Goal: Task Accomplishment & Management: Complete application form

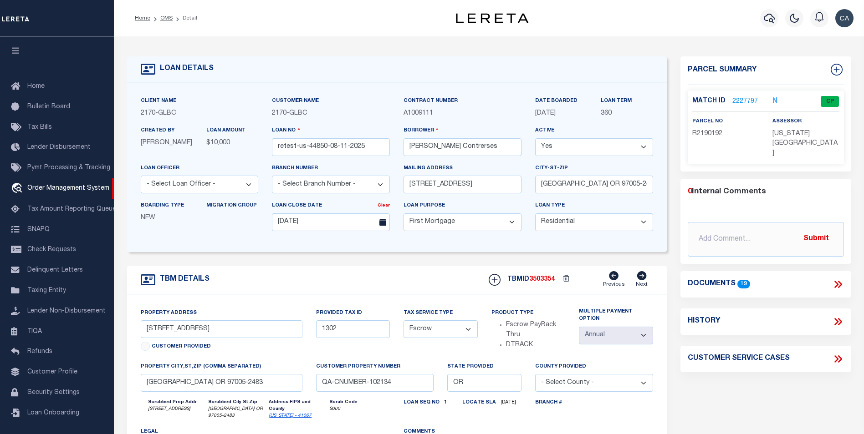
select select "10"
select select "Escrow"
select select "1"
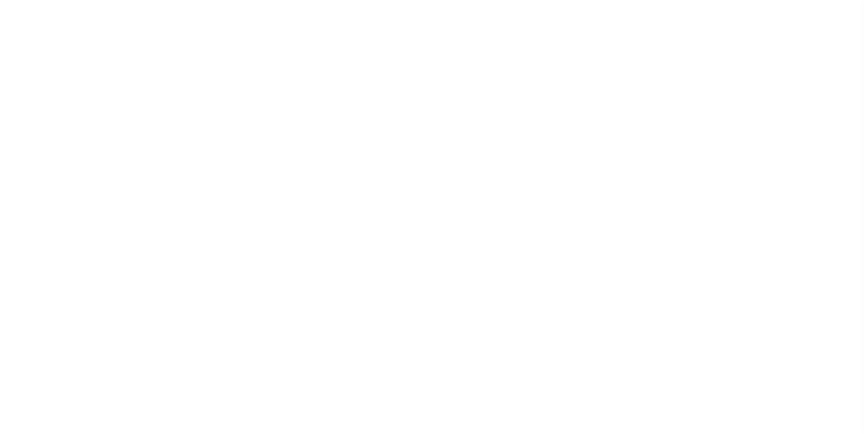
select select "10"
select select "Escrow"
select select "1"
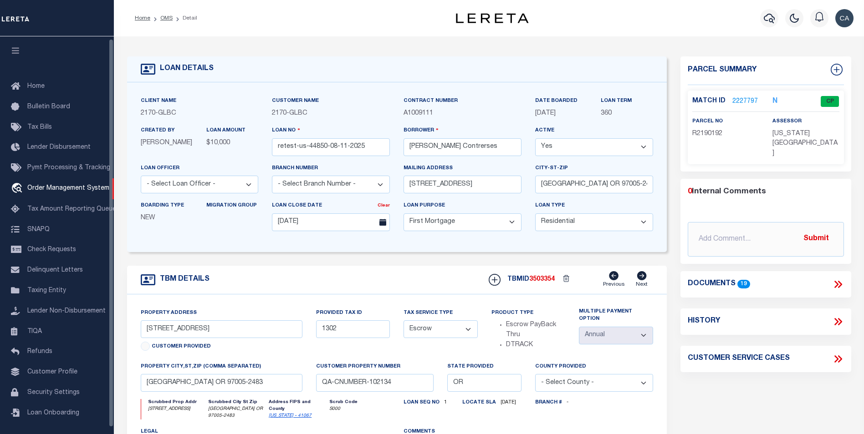
scroll to position [2, 0]
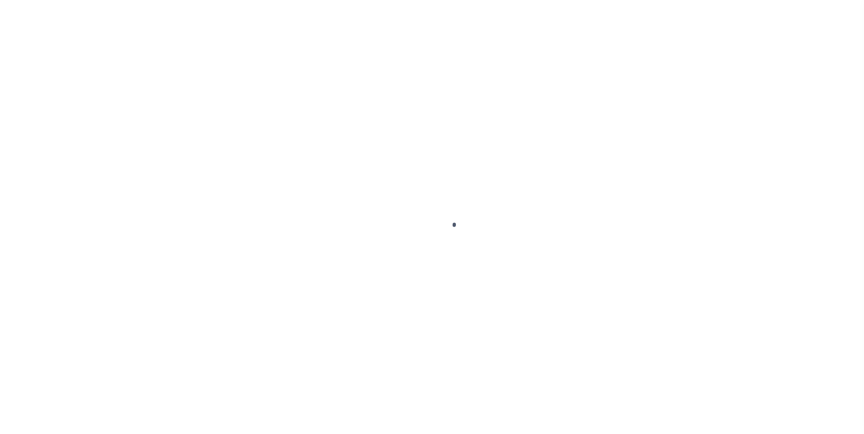
type input "retest-us-44850-08-11-2025"
type input "[PERSON_NAME] Contrerses"
select select
type input "[STREET_ADDRESS]"
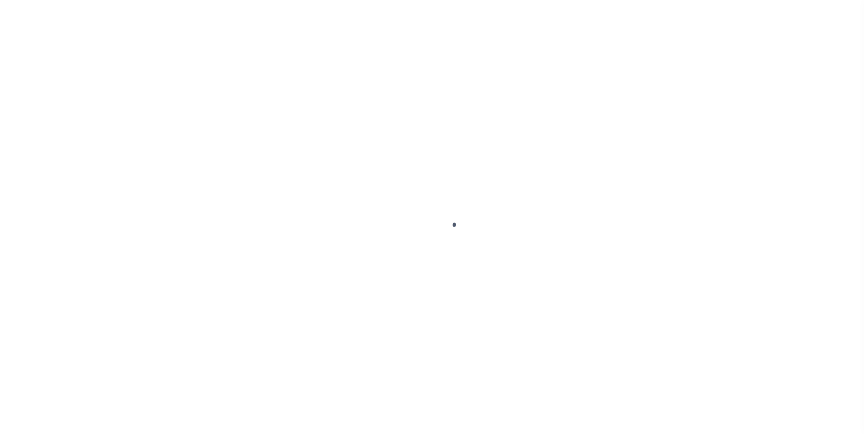
type input "[GEOGRAPHIC_DATA] OR 97005-2483"
type input "[DATE]"
select select "10"
select select "Escrow"
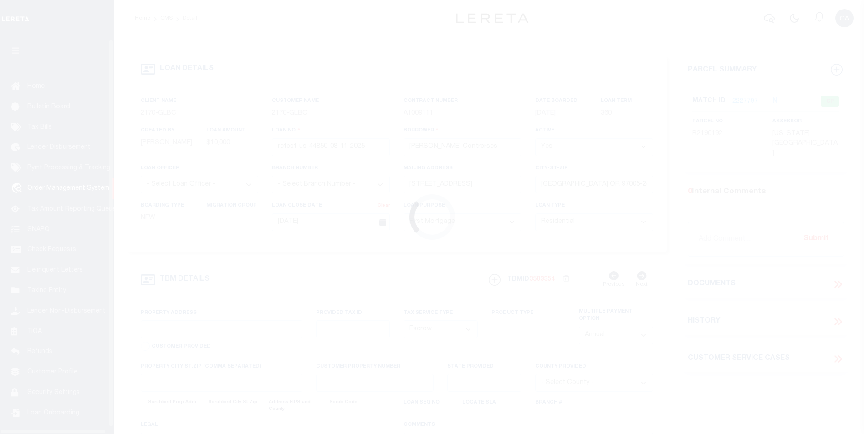
type input "13875 SW MERIDIAN ST UNIT 141"
type input "1302"
type input "BEAVERTON OR 97005-2483"
type input "QA-CNUMBER-102134"
type input "OR"
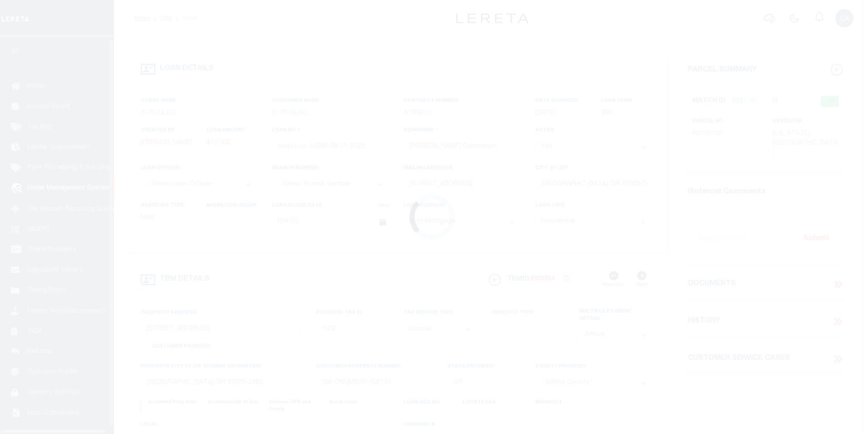
scroll to position [9, 0]
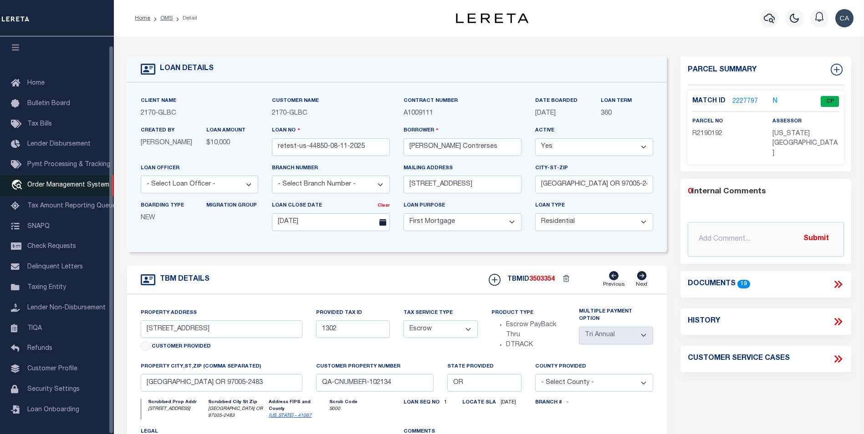
click at [95, 182] on span "Order Management System" at bounding box center [68, 185] width 82 height 6
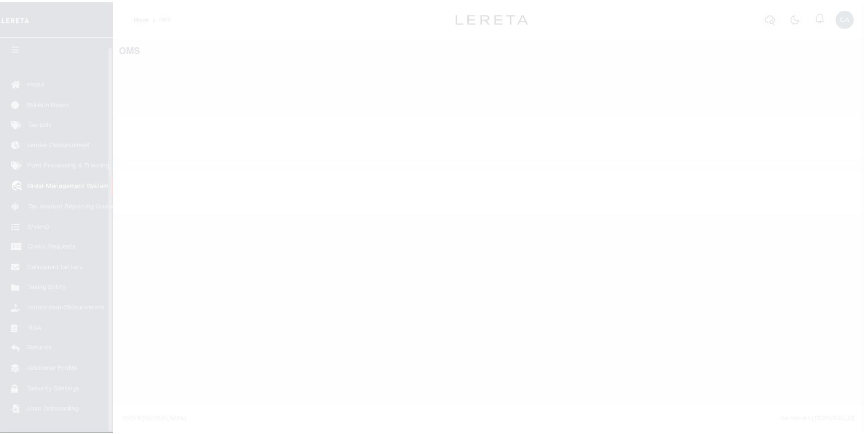
scroll to position [9, 0]
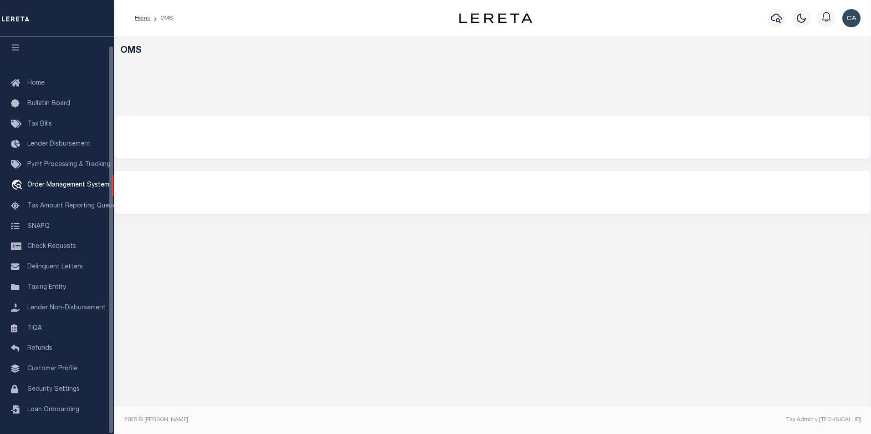
select select "200"
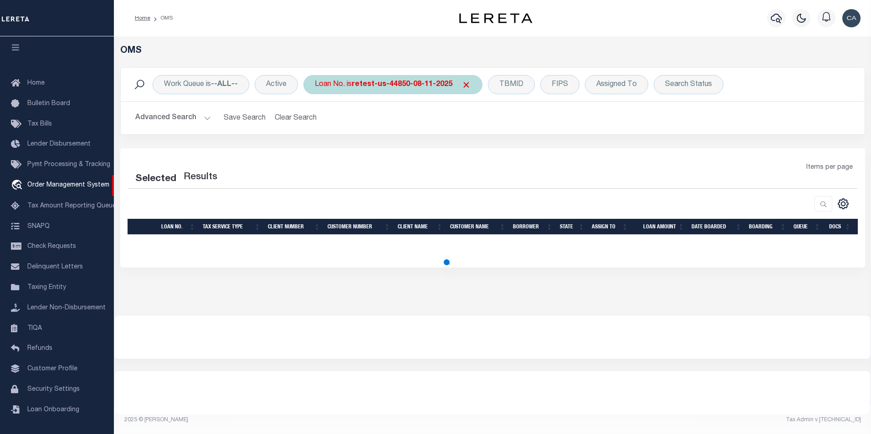
select select "200"
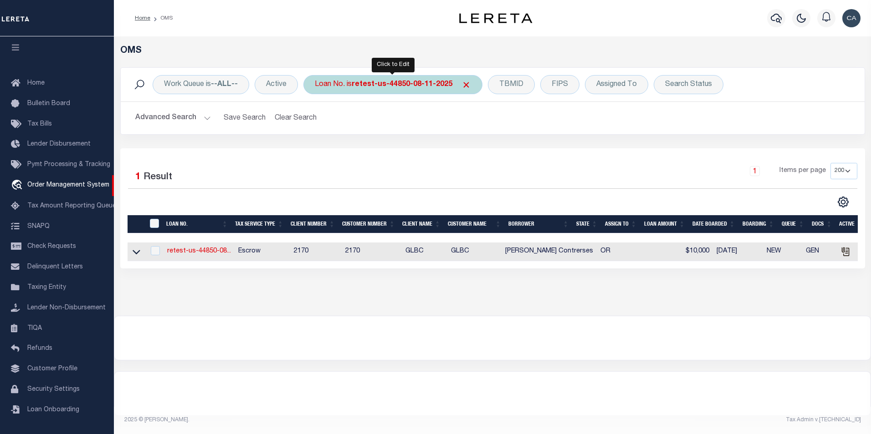
click at [357, 77] on div "Loan No. is retest-us-44850-08-11-2025" at bounding box center [392, 84] width 179 height 19
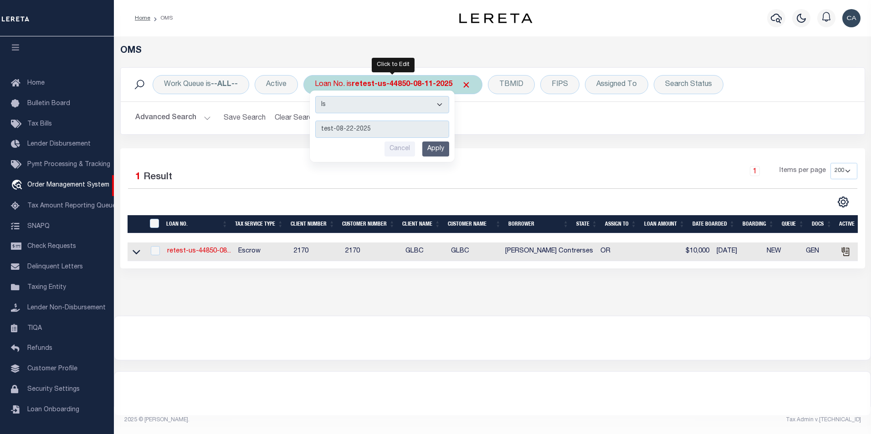
type input "test-08-22-2025"
click at [433, 147] on input "Apply" at bounding box center [435, 149] width 27 height 15
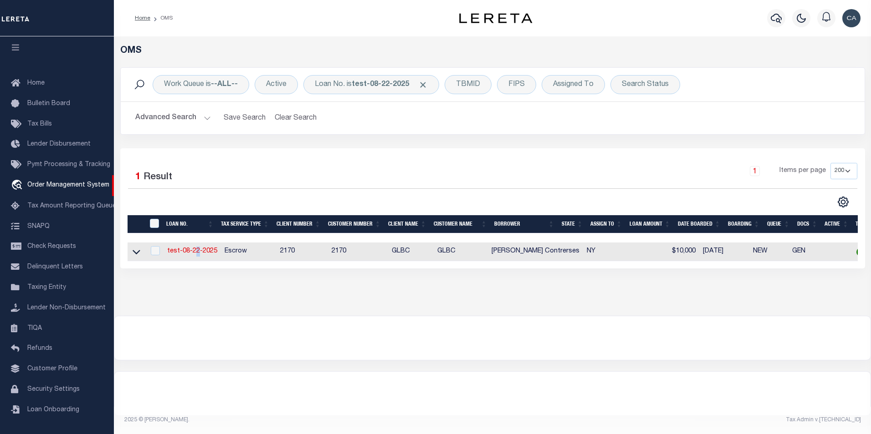
click at [199, 248] on td "test-08-22-2025" at bounding box center [191, 252] width 57 height 19
checkbox input "true"
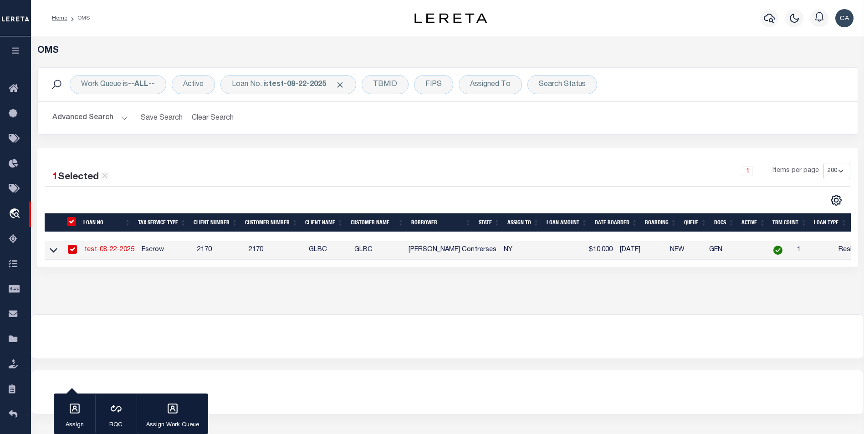
click at [143, 243] on td "Escrow" at bounding box center [166, 250] width 56 height 19
checkbox input "false"
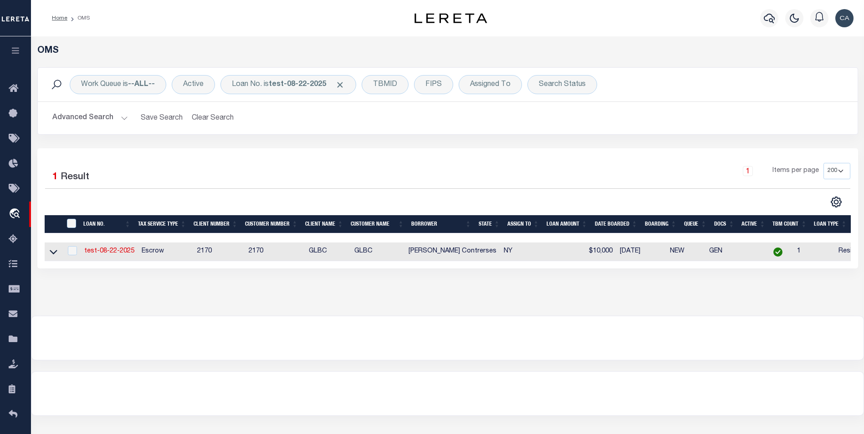
click at [119, 247] on td "test-08-22-2025" at bounding box center [109, 252] width 57 height 19
checkbox input "true"
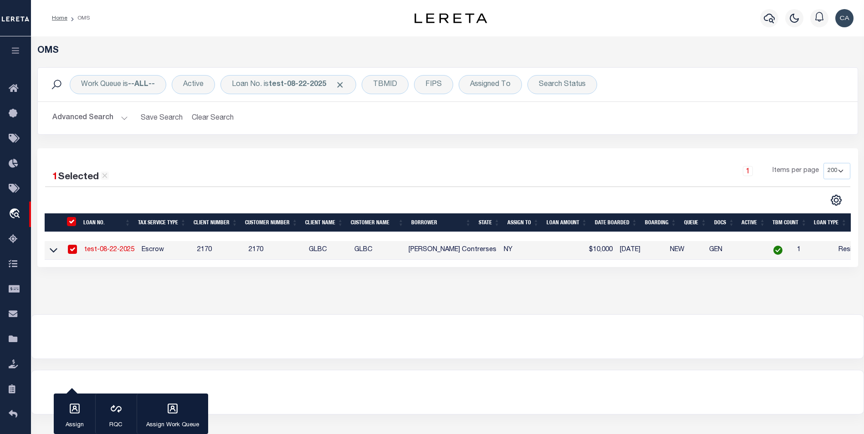
click at [118, 249] on link "test-08-22-2025" at bounding box center [109, 250] width 50 height 6
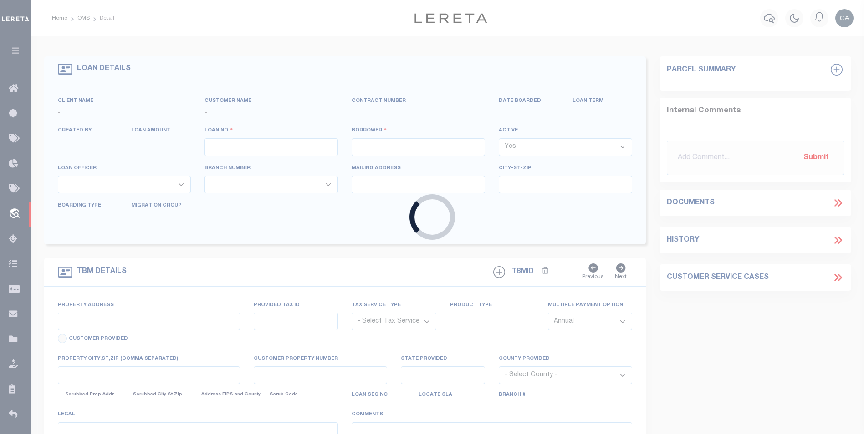
type input "test-08-22-2025"
type input "[PERSON_NAME] Contrerses"
select select
type input "15 [PERSON_NAME] PT"
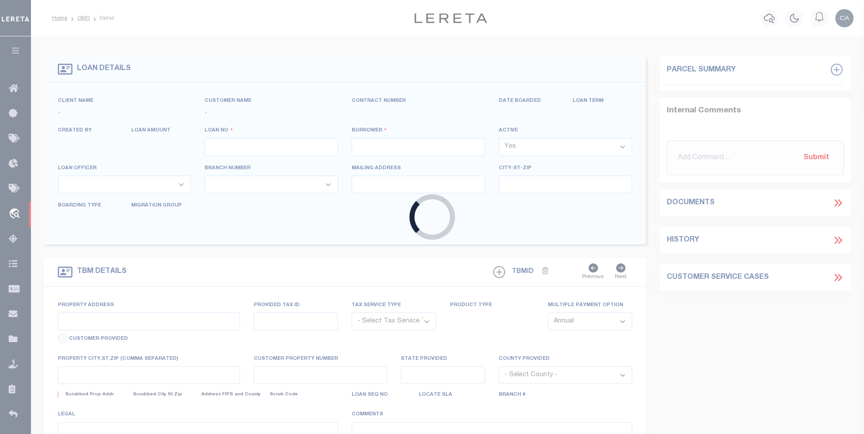
type input "[GEOGRAPHIC_DATA] [GEOGRAPHIC_DATA] 14534-4210"
type input "[DATE]"
select select "10"
select select "Escrow"
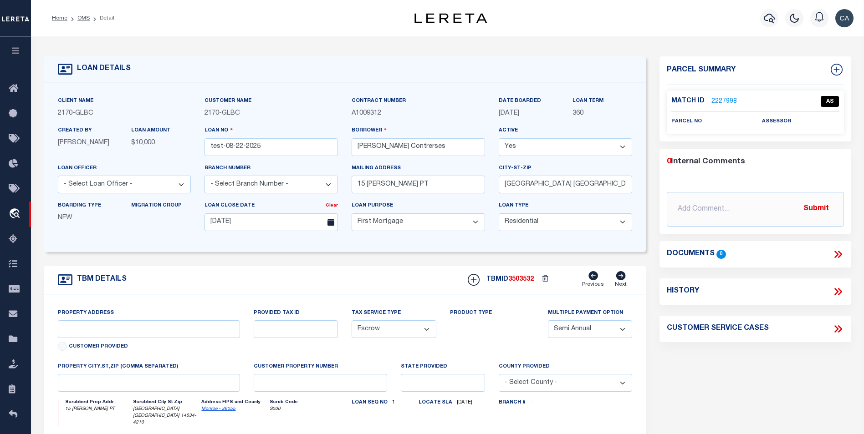
type input "15 [PERSON_NAME] PT"
type input "1302"
select select "4"
type input "[GEOGRAPHIC_DATA] [GEOGRAPHIC_DATA] 14534-4210"
type input "QA-CNUMBER-102134"
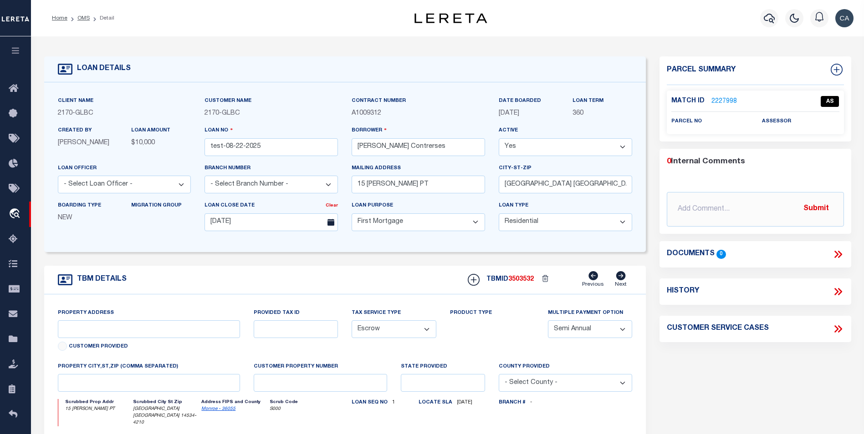
type input "NY"
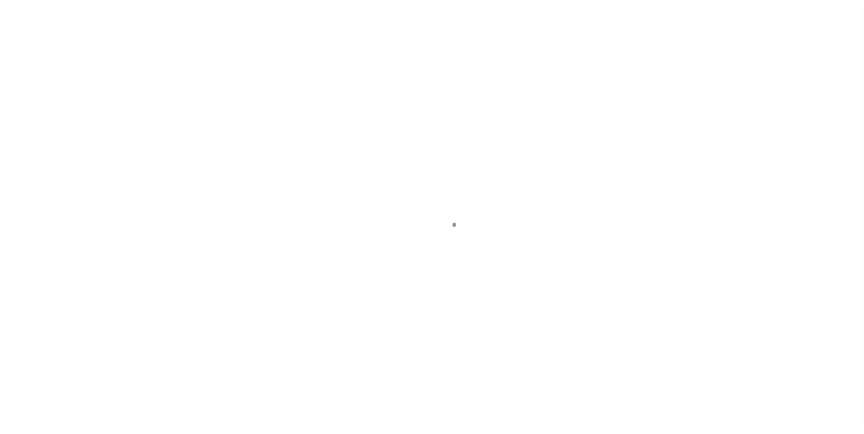
select select "10"
select select "Escrow"
type input "15 [PERSON_NAME] PT"
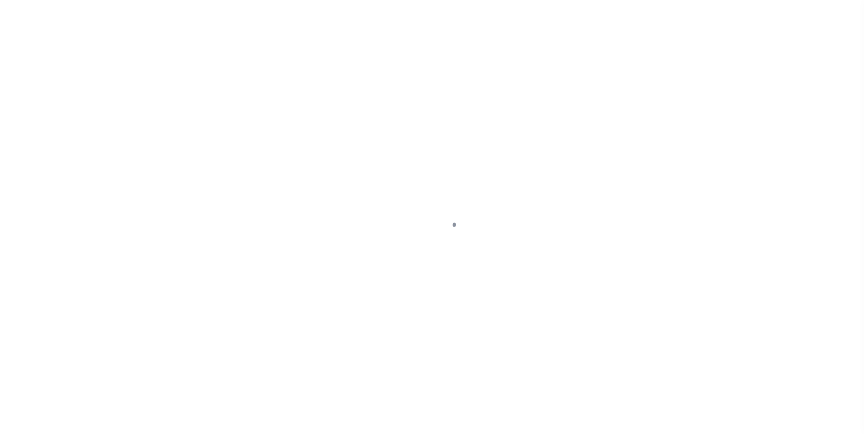
type input "1302"
type input "[GEOGRAPHIC_DATA] [GEOGRAPHIC_DATA] 14534-4210"
type input "QA-CNUMBER-102134"
type input "NY"
select select
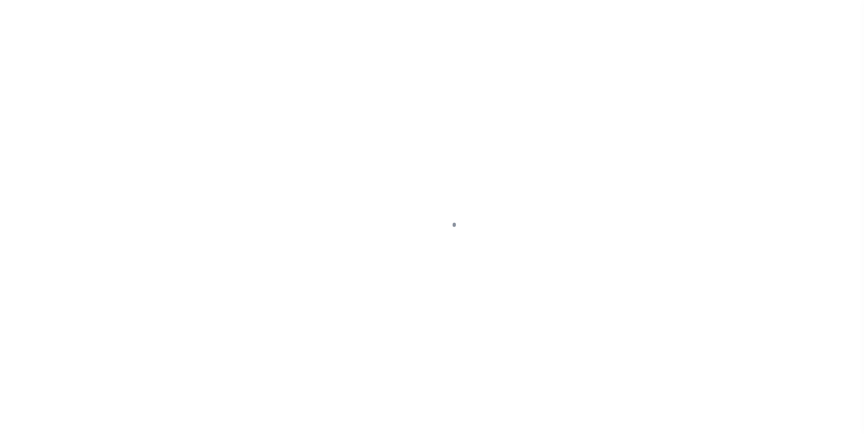
select select "4"
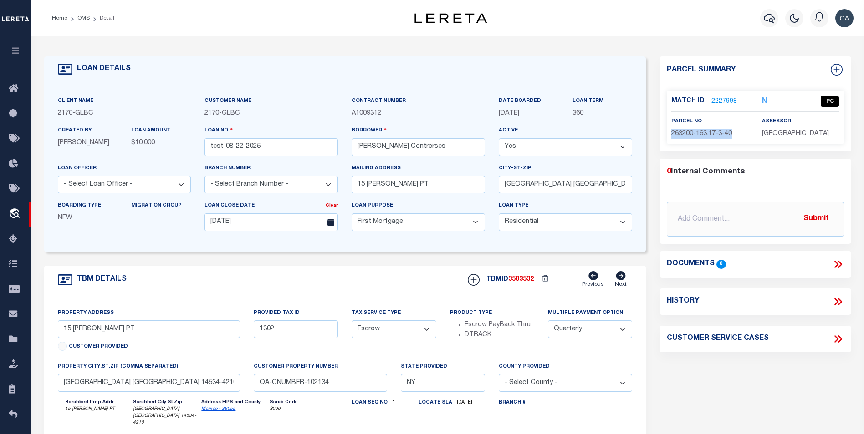
drag, startPoint x: 666, startPoint y: 132, endPoint x: 734, endPoint y: 135, distance: 67.5
click at [734, 135] on div "parcel no 263200-163.17-3-40" at bounding box center [709, 128] width 91 height 22
copy span "263200-163.17-3-40"
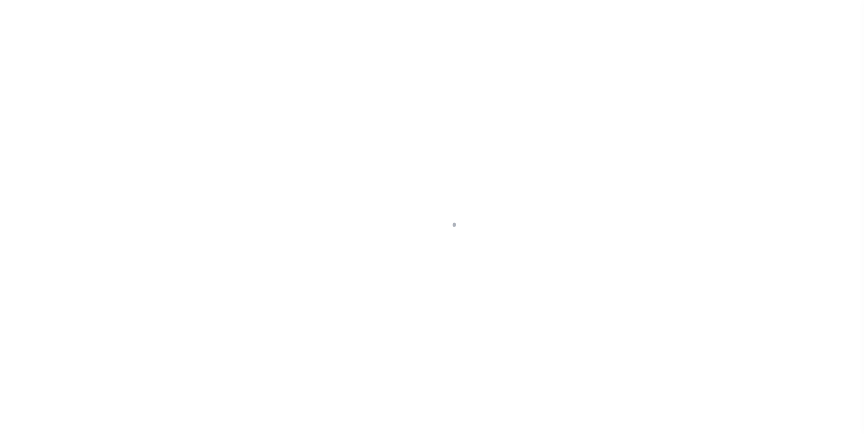
type input "test-08-22-2025"
type input "[PERSON_NAME] Contrerses"
select select
type input "15 [PERSON_NAME] PT"
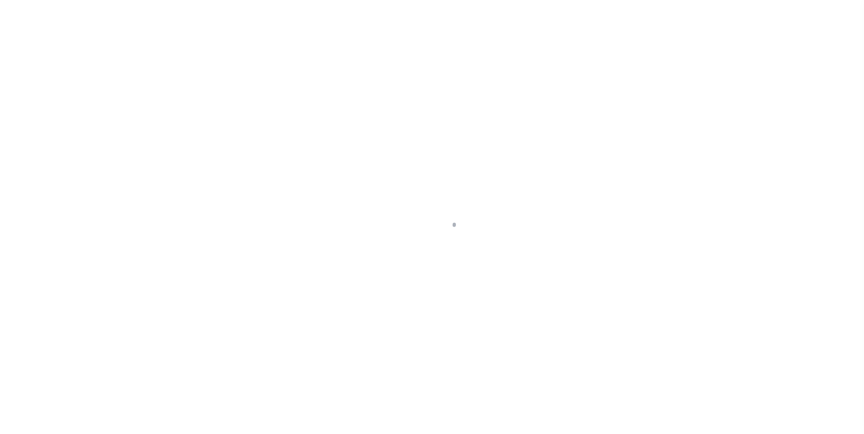
type input "[GEOGRAPHIC_DATA] [GEOGRAPHIC_DATA] 14534-4210"
type input "[DATE]"
select select "10"
select select "Escrow"
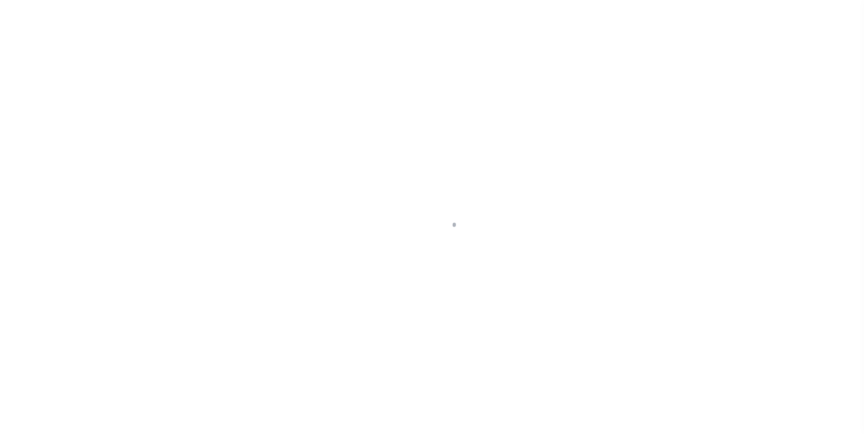
type input "15 [PERSON_NAME] PT"
type input "1302"
type input "[GEOGRAPHIC_DATA] [GEOGRAPHIC_DATA] 14534-4210"
type input "QA-CNUMBER-102134"
type input "NY"
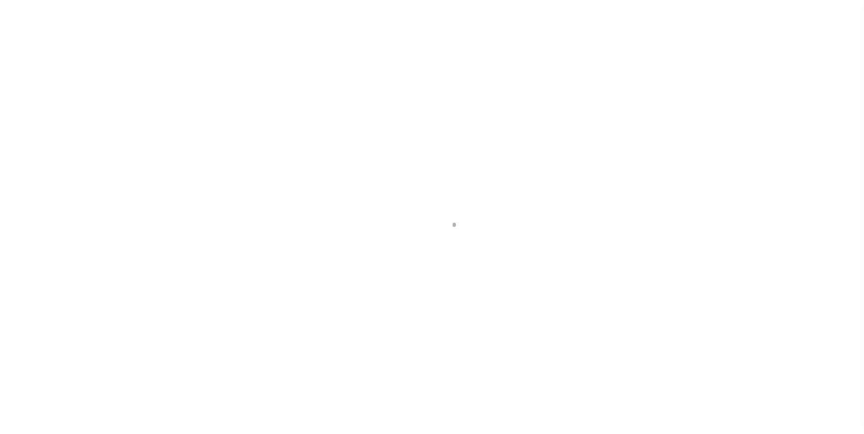
select select
select select "4"
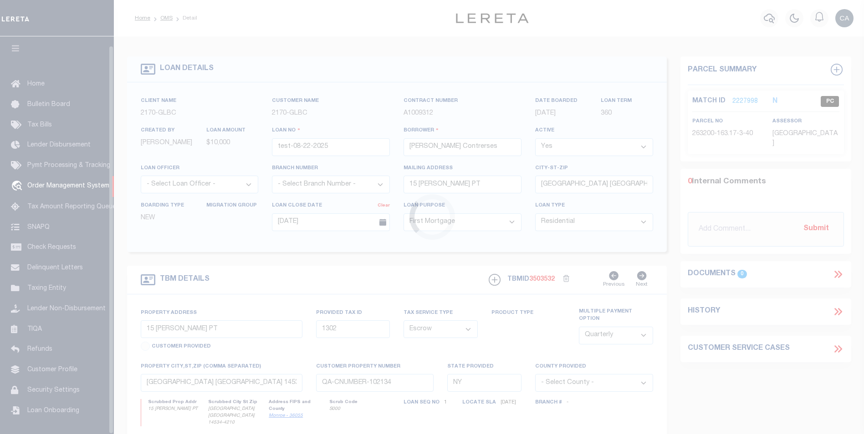
scroll to position [9, 0]
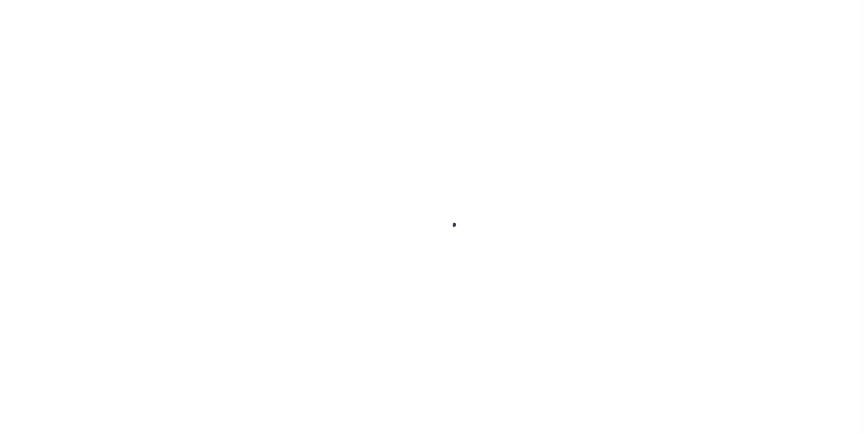
type input "test-08-22-2025"
type input "[PERSON_NAME] Contrerses"
select select
type input "15 [PERSON_NAME] PT"
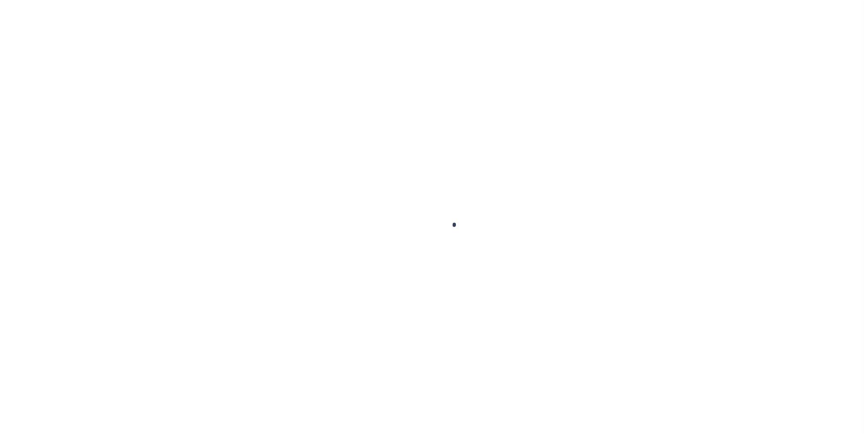
type input "[GEOGRAPHIC_DATA] [GEOGRAPHIC_DATA] 14534-4210"
type input "[DATE]"
select select "10"
select select "Escrow"
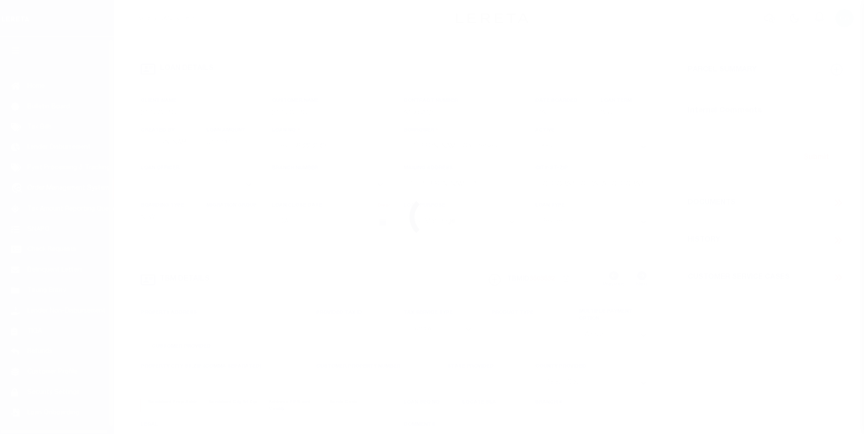
scroll to position [9, 0]
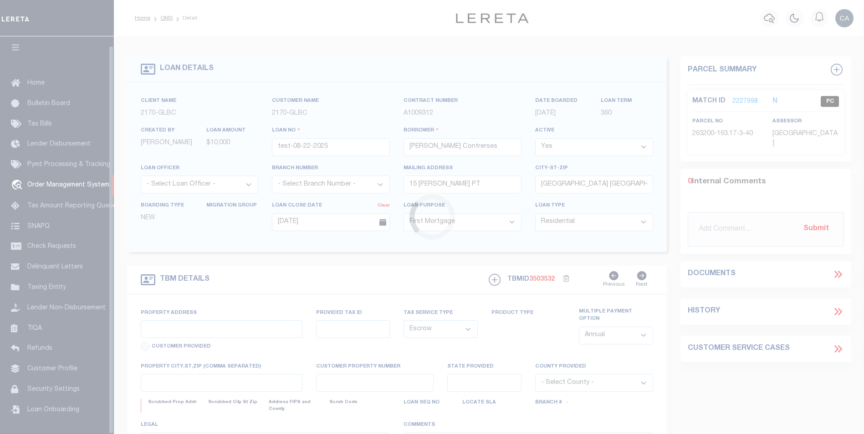
type input "15 [PERSON_NAME] PT"
type input "1302"
type input "[GEOGRAPHIC_DATA] [GEOGRAPHIC_DATA] 14534-4210"
type input "QA-CNUMBER-102134"
type input "NY"
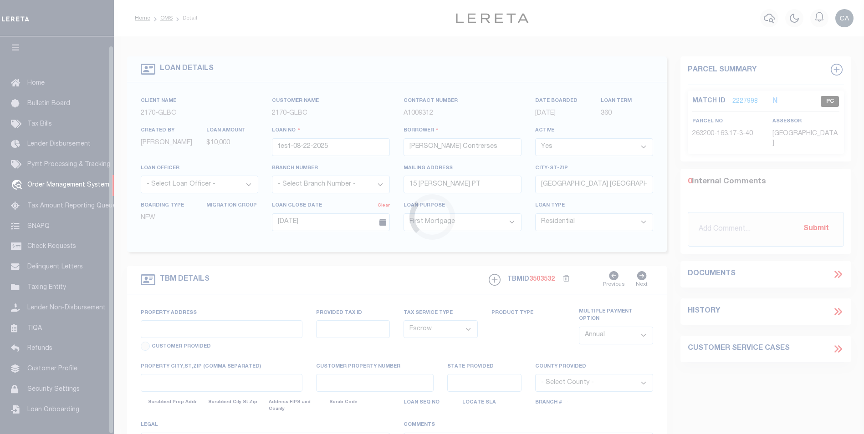
select select
select select "4"
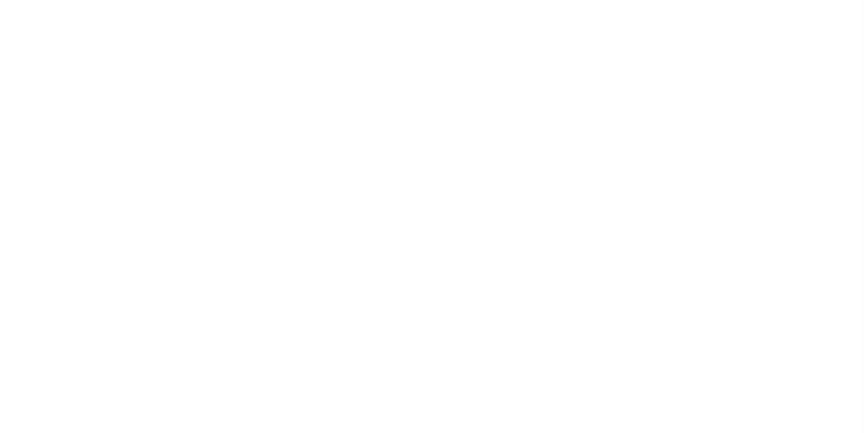
select select "10"
select select "Escrow"
select select "4"
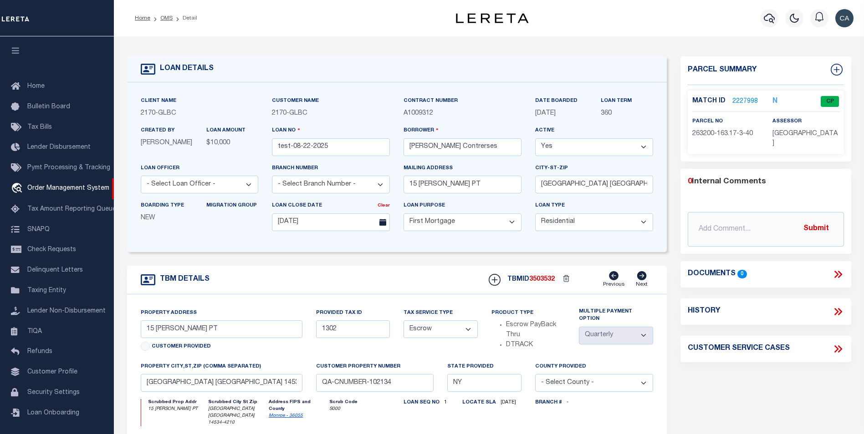
scroll to position [9, 0]
click at [220, 337] on input "15 LANGSTON PT" at bounding box center [222, 330] width 162 height 18
click at [198, 392] on input "PITTSFORD NY 14534-4210" at bounding box center [222, 383] width 162 height 18
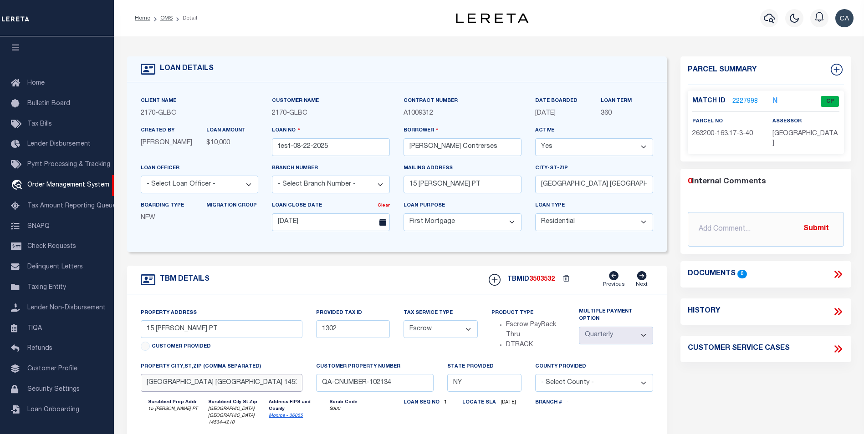
click at [198, 392] on input "PITTSFORD NY 14534-4210" at bounding box center [222, 383] width 162 height 18
click at [261, 68] on div "LOAN DETAILS" at bounding box center [397, 69] width 540 height 26
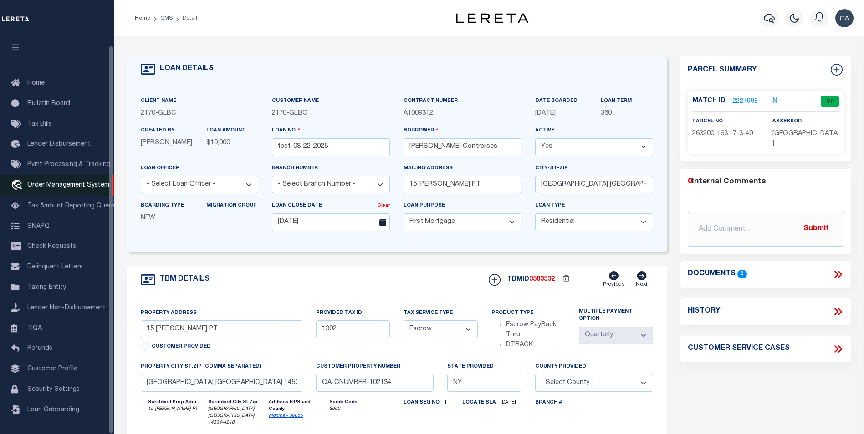
click at [78, 175] on link "travel_explore Order Management System" at bounding box center [57, 185] width 114 height 21
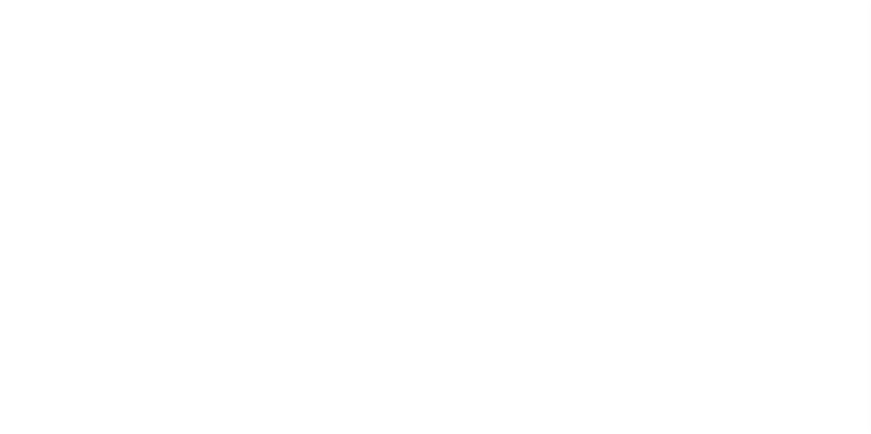
select select "200"
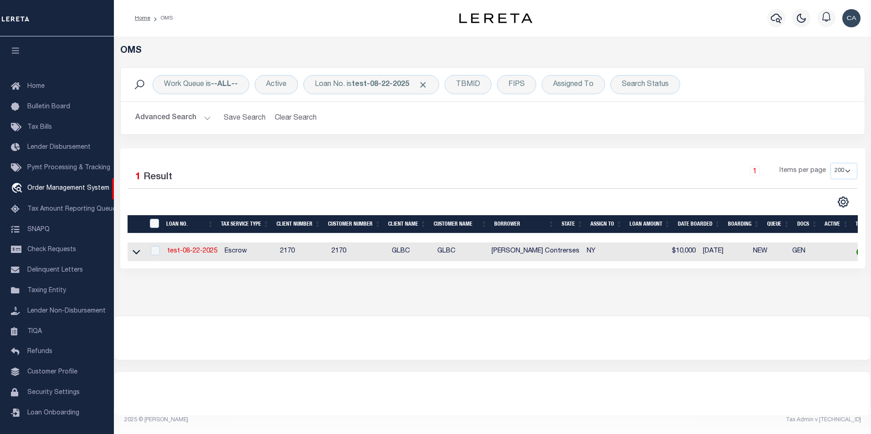
scroll to position [2, 0]
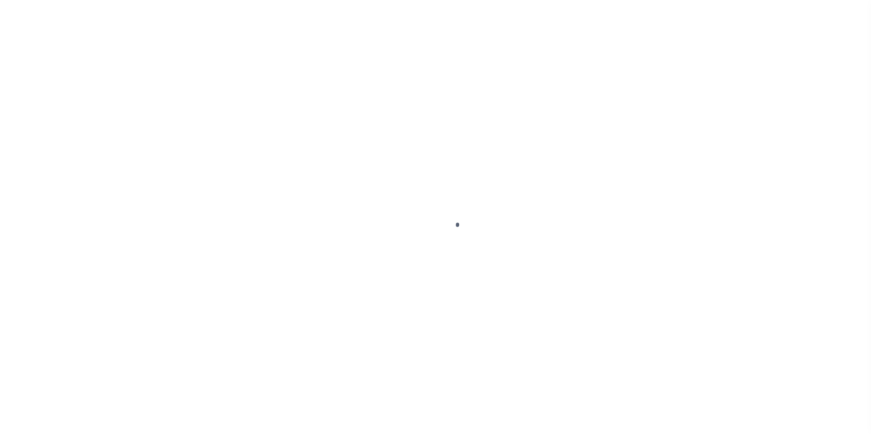
scroll to position [9, 0]
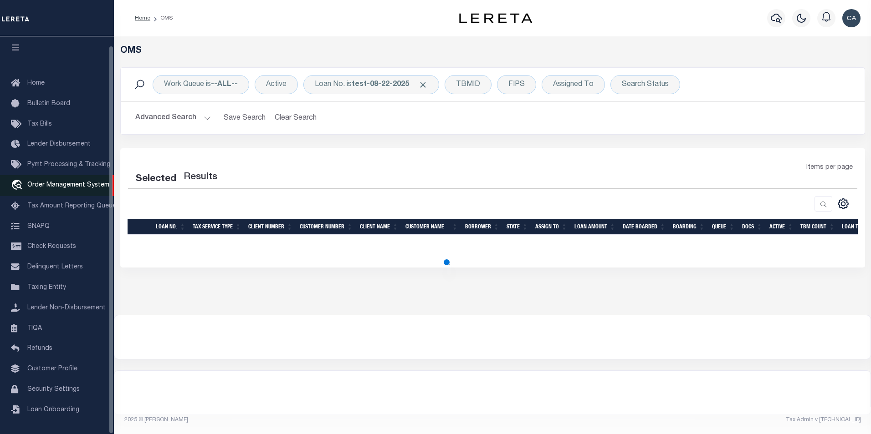
click at [91, 176] on link "travel_explore Order Management System" at bounding box center [57, 185] width 114 height 21
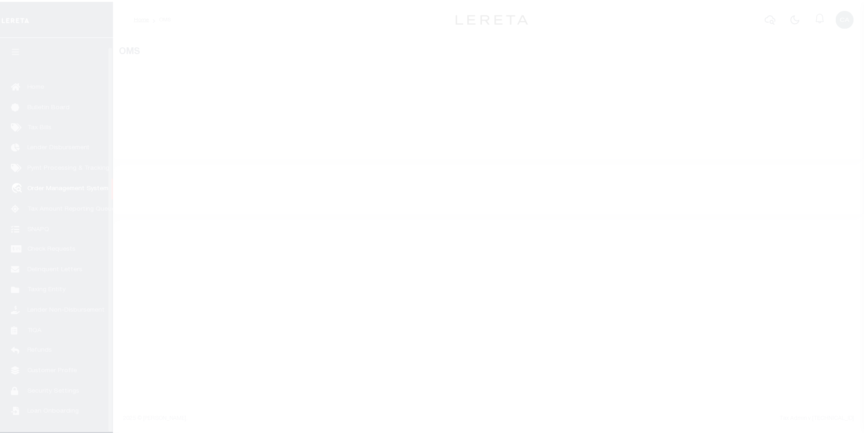
scroll to position [9, 0]
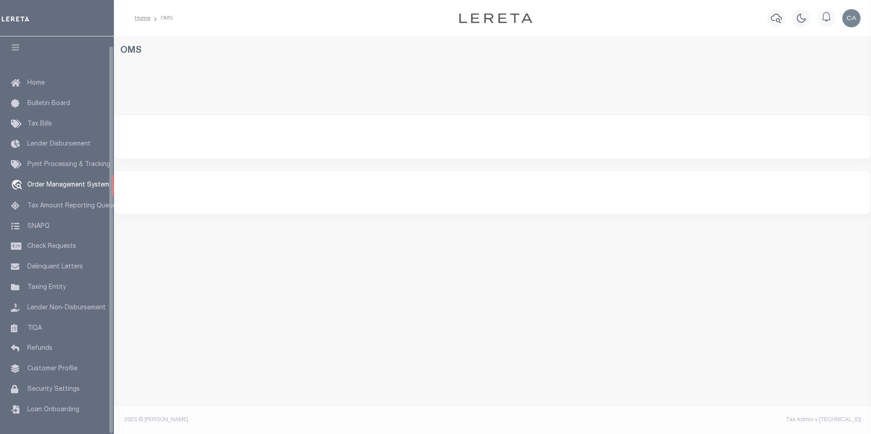
select select "200"
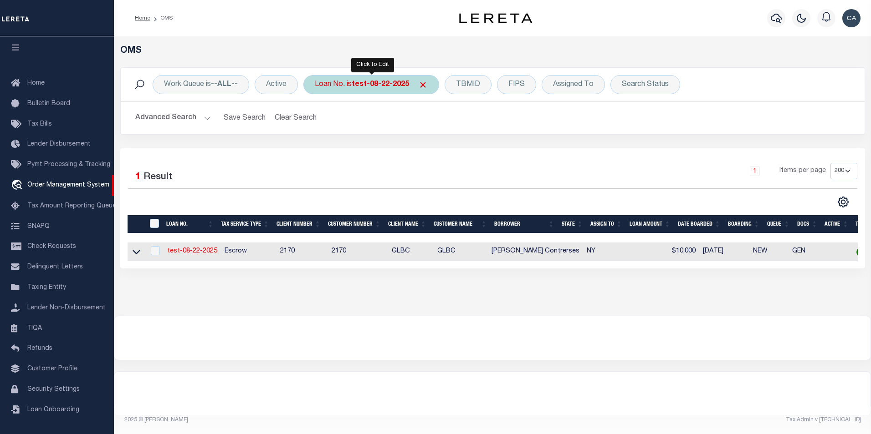
drag, startPoint x: 386, startPoint y: 83, endPoint x: 398, endPoint y: 85, distance: 12.4
click at [390, 84] on b "test-08-22-2025" at bounding box center [380, 84] width 57 height 7
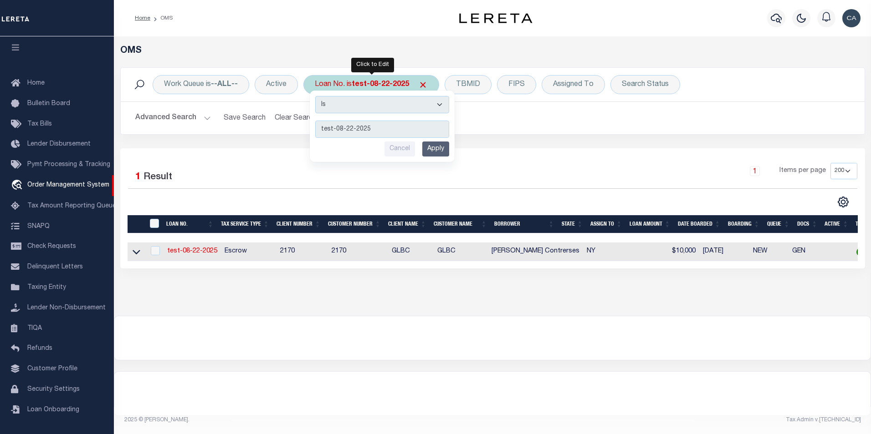
click at [383, 102] on select "Is Contains" at bounding box center [382, 104] width 134 height 17
select select "c"
click at [316, 96] on select "Is Contains" at bounding box center [382, 104] width 134 height 17
click at [401, 127] on input "test-08-22-2025" at bounding box center [382, 129] width 134 height 17
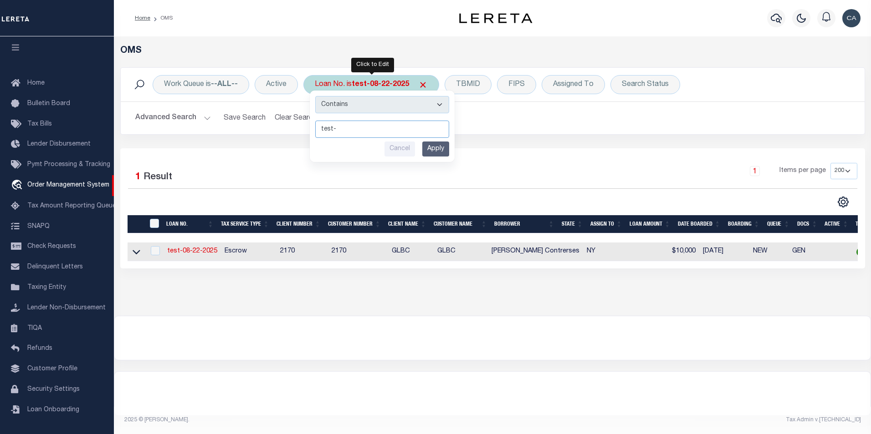
type input "test-"
click at [440, 151] on input "Apply" at bounding box center [435, 149] width 27 height 15
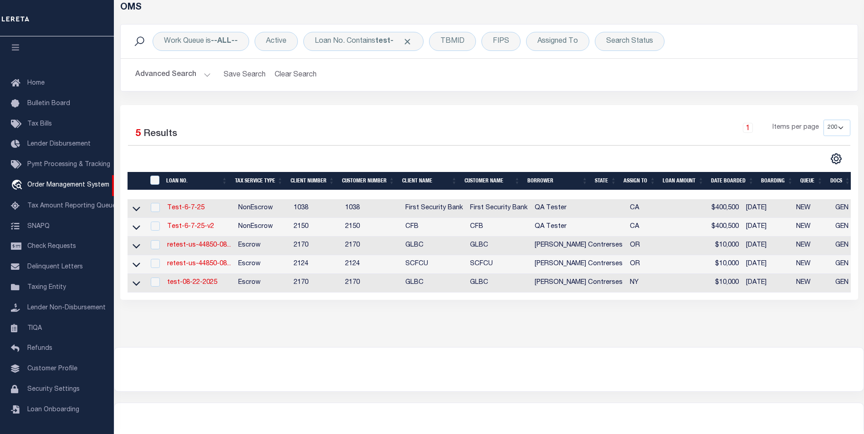
scroll to position [46, 0]
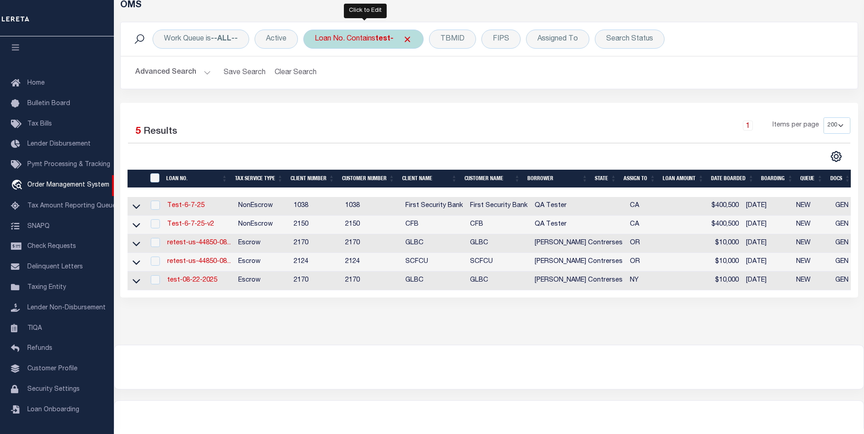
click at [370, 41] on div "Loan No. Contains test-" at bounding box center [363, 39] width 120 height 19
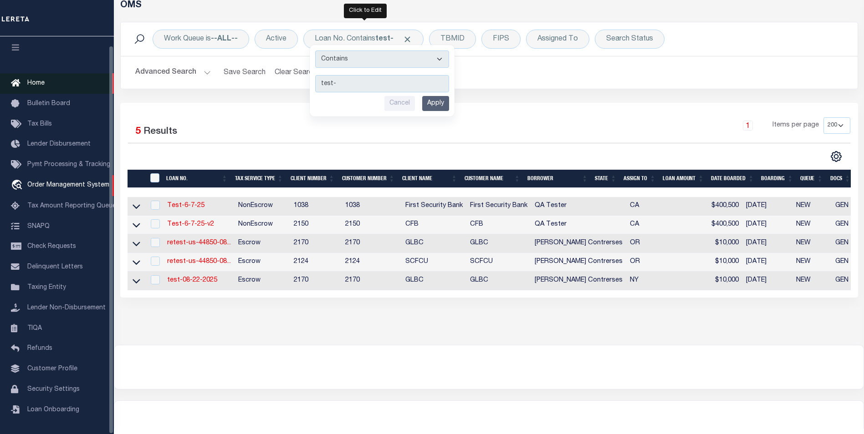
click at [107, 73] on link "Home" at bounding box center [57, 83] width 114 height 20
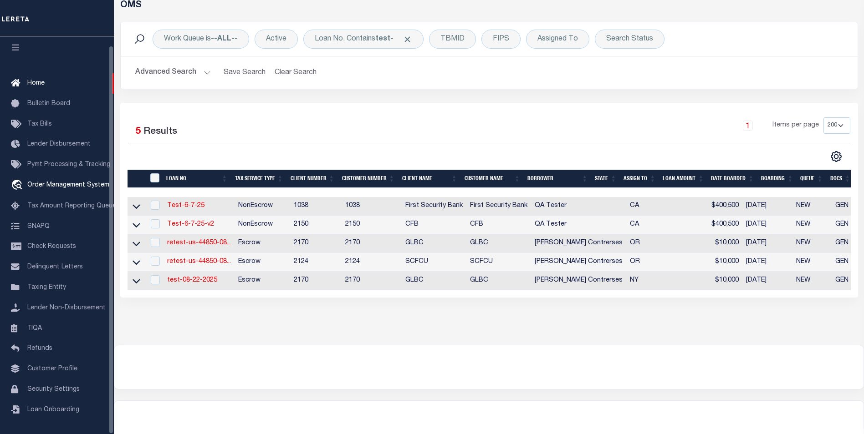
click at [128, 72] on h2 "Advanced Search Save Search Clear Search tblSearchTopScreen_dynamictable_____De…" at bounding box center [489, 73] width 722 height 18
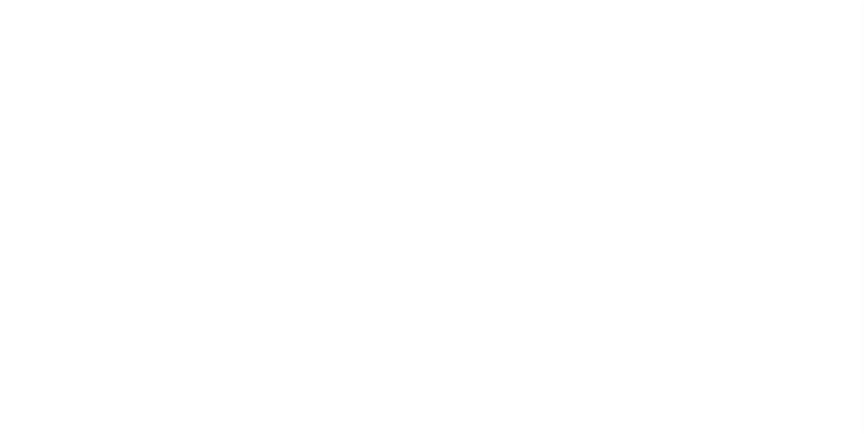
select select "10"
select select "Escrow"
select select "4"
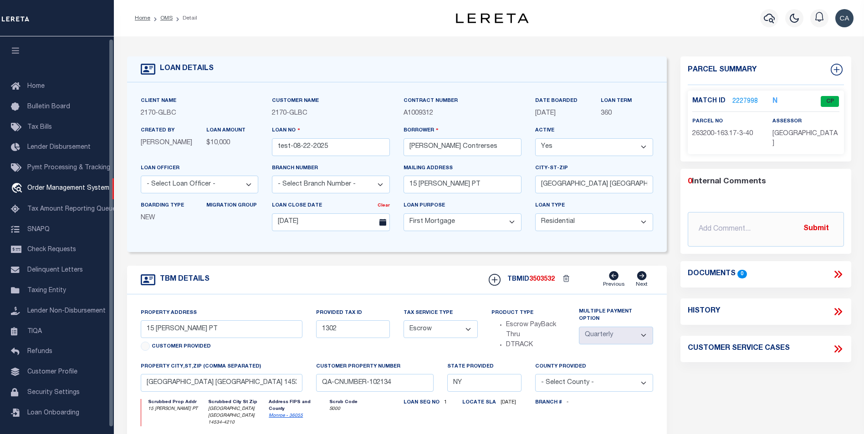
scroll to position [2, 0]
click at [325, 137] on div "Loan No test-08-22-2025" at bounding box center [331, 141] width 118 height 30
click at [324, 151] on input "test-08-22-2025" at bounding box center [331, 147] width 118 height 18
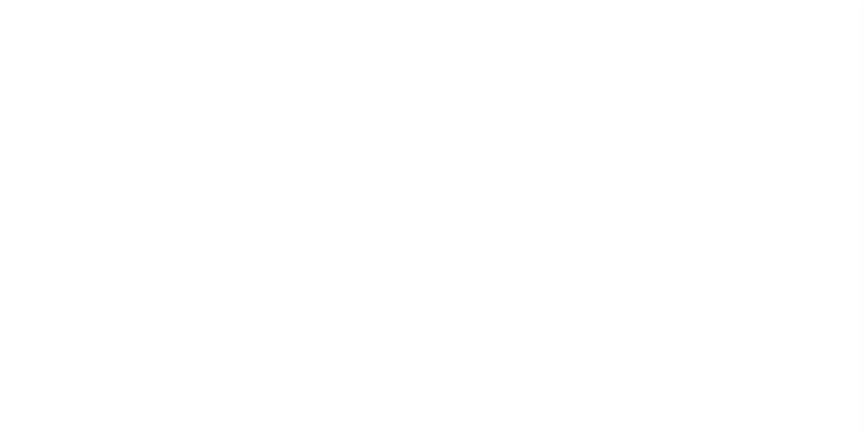
select select "4242"
select select "10"
select select "Escrow"
select select "1"
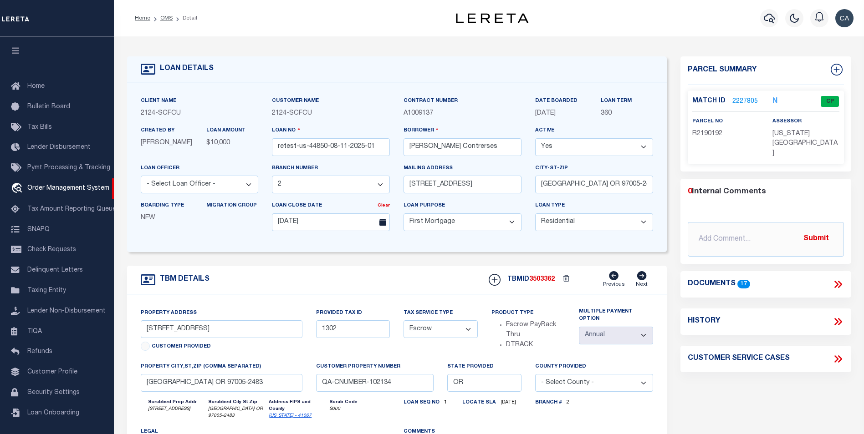
scroll to position [2, 0]
click at [245, 333] on input "[STREET_ADDRESS]" at bounding box center [222, 330] width 162 height 18
click at [245, 333] on input "13875 SW MERIDIAN ST UNIT 141" at bounding box center [222, 330] width 162 height 18
click at [396, 73] on div "LOAN DETAILS" at bounding box center [397, 69] width 540 height 26
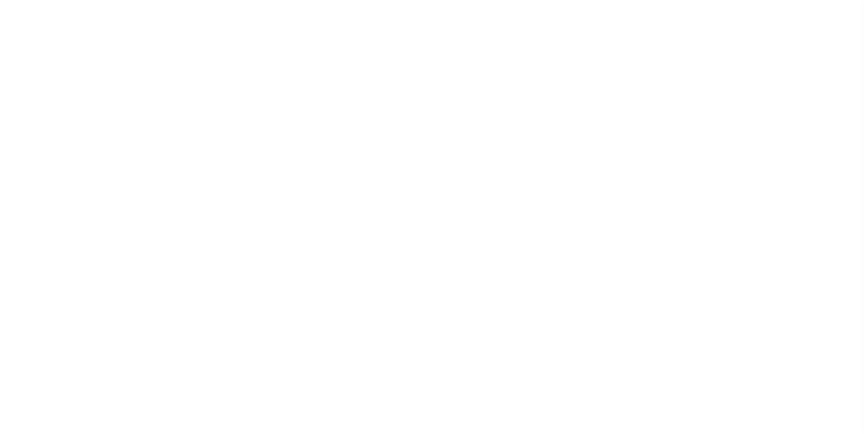
select select "10"
select select "Escrow"
select select "1"
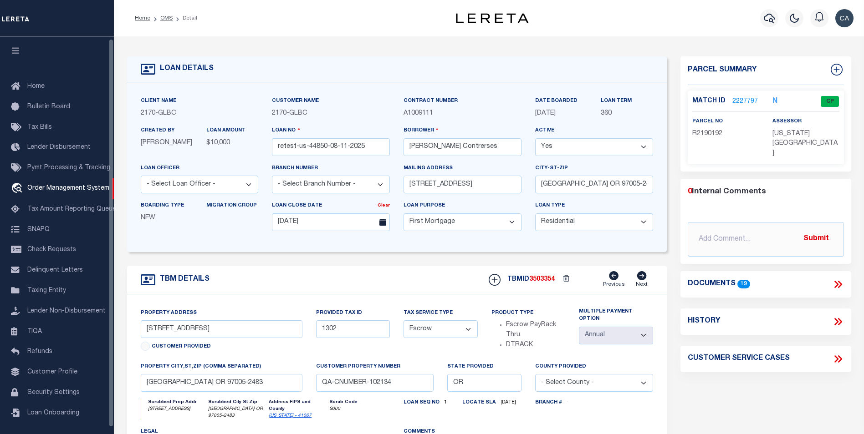
scroll to position [2, 0]
click at [261, 331] on input "13875 SW MERIDIAN ST UNIT 141" at bounding box center [222, 330] width 162 height 18
click at [178, 387] on input "BEAVERTON OR 97005-2483" at bounding box center [222, 383] width 162 height 18
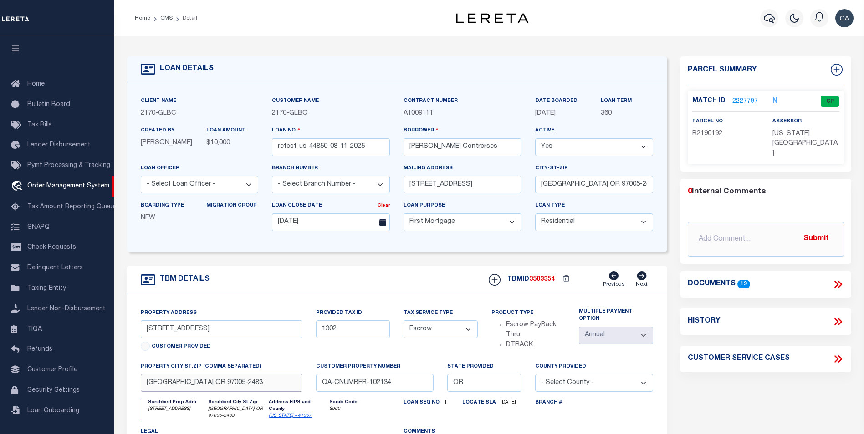
click at [178, 387] on input "BEAVERTON OR 97005-2483" at bounding box center [222, 383] width 162 height 18
click at [353, 153] on input "retest-us-44850-08-11-2025" at bounding box center [331, 147] width 118 height 18
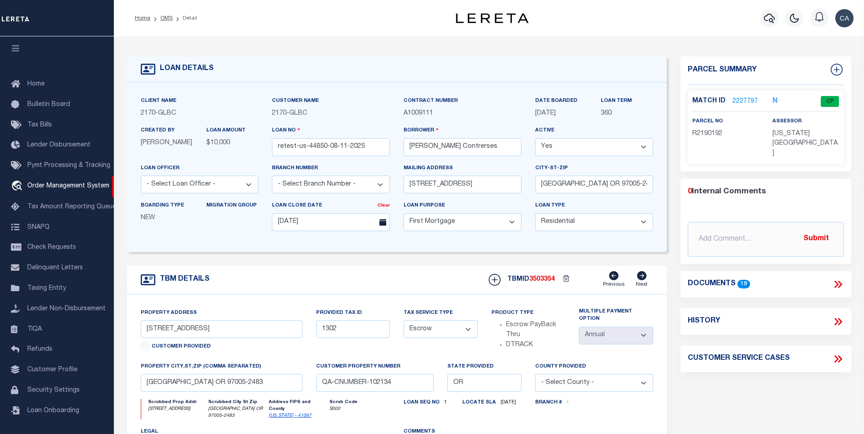
click at [368, 44] on div "LOAN DETAILS Client Name 2170" at bounding box center [489, 312] width 750 height 552
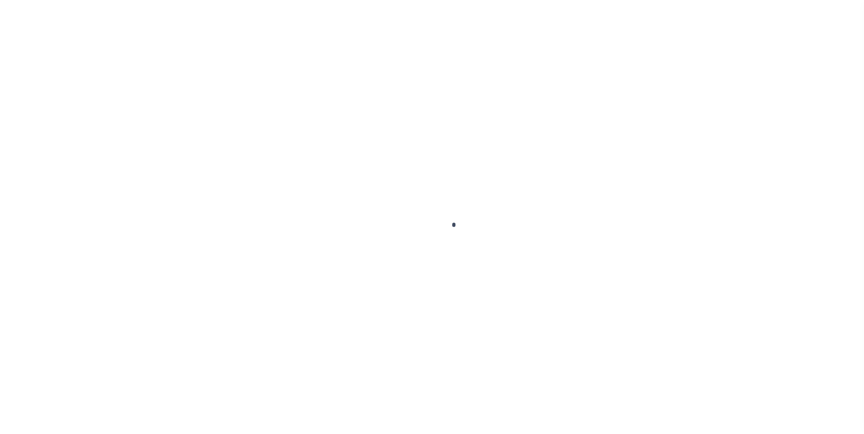
scroll to position [9, 0]
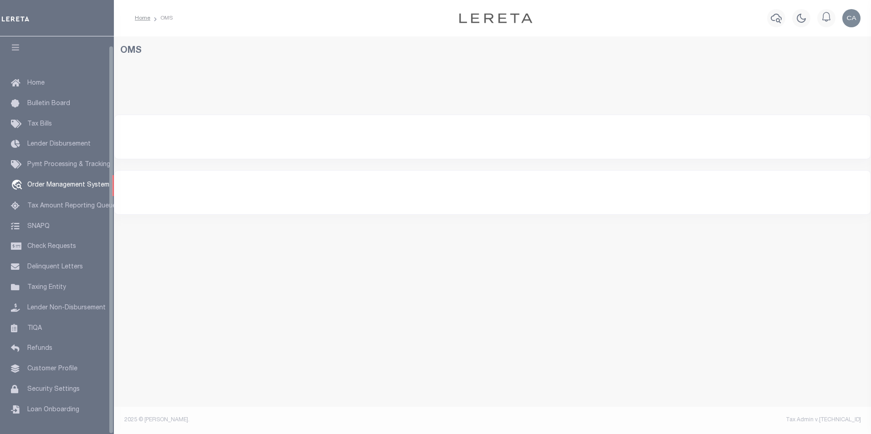
select select "200"
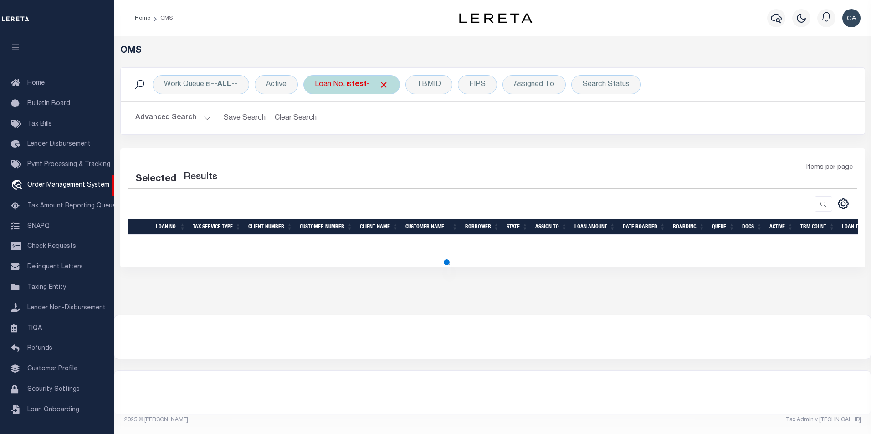
select select "200"
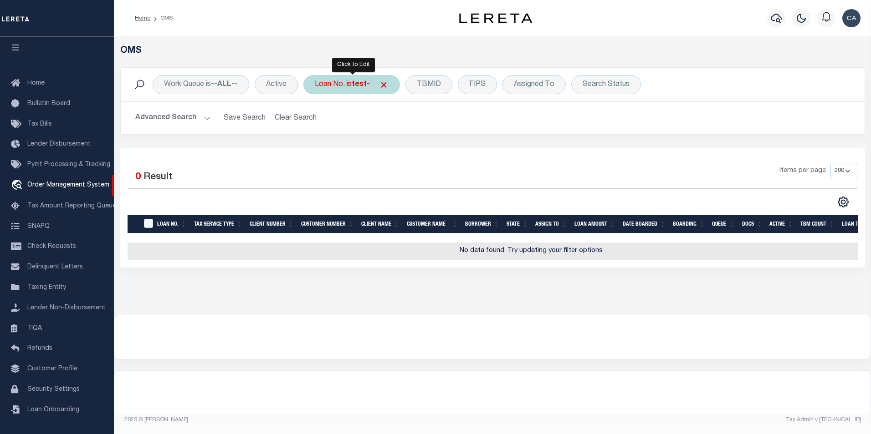
click at [360, 89] on div "Loan No. is test-" at bounding box center [351, 84] width 97 height 19
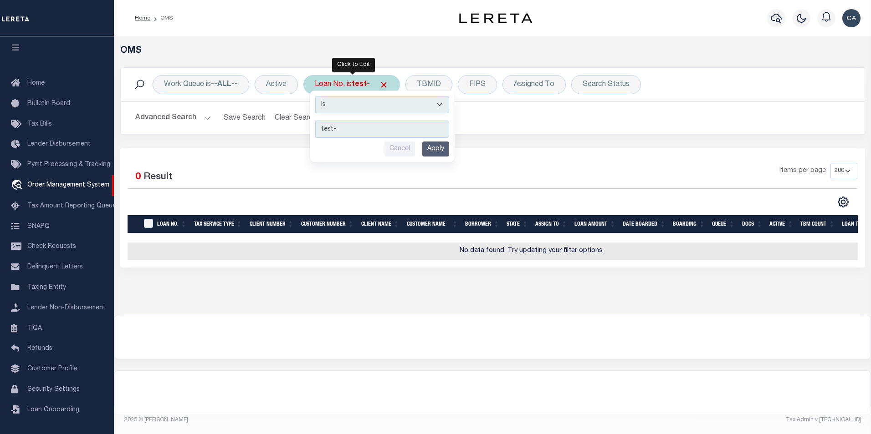
click at [365, 126] on input "test-" at bounding box center [382, 129] width 134 height 17
type input "test-E2E"
click at [397, 104] on select "Is Contains" at bounding box center [382, 104] width 134 height 17
select select "c"
click at [316, 96] on select "Is Contains" at bounding box center [382, 104] width 134 height 17
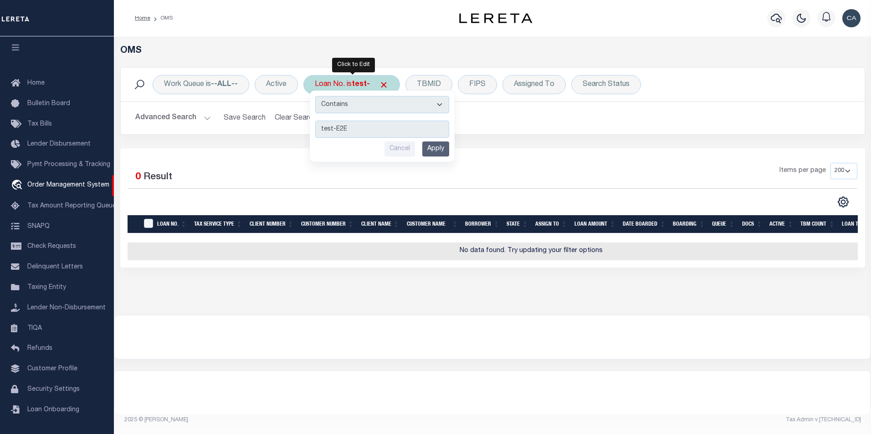
click at [432, 150] on input "Apply" at bounding box center [435, 149] width 27 height 15
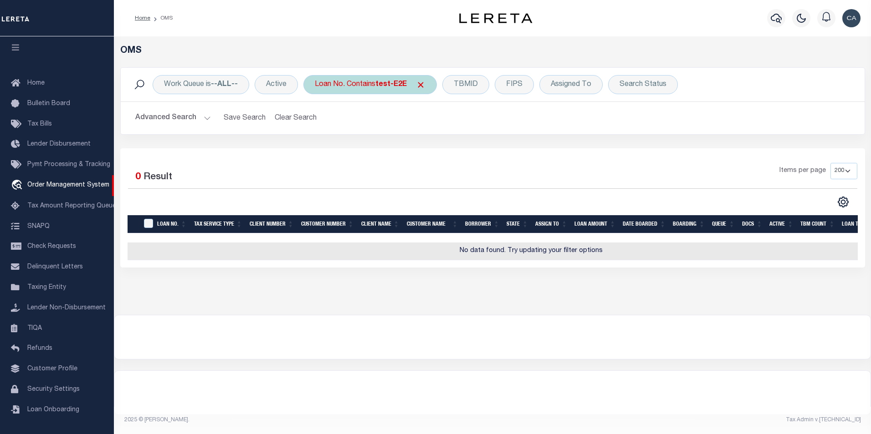
click at [368, 87] on div "Loan No. Contains test-E2E" at bounding box center [369, 84] width 133 height 19
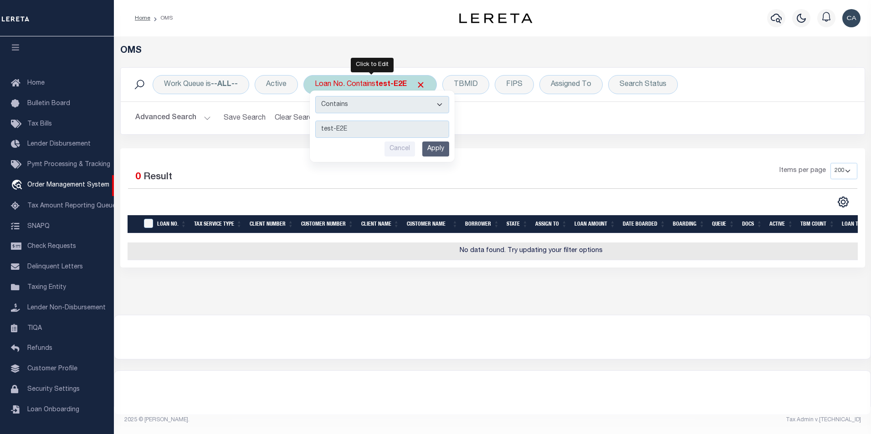
click at [388, 103] on select "Is Contains" at bounding box center [382, 104] width 134 height 17
click at [316, 96] on select "Is Contains" at bounding box center [382, 104] width 134 height 17
click at [384, 131] on input "test-E2E" at bounding box center [382, 129] width 134 height 17
type input "test-"
click at [429, 144] on input "Apply" at bounding box center [435, 149] width 27 height 15
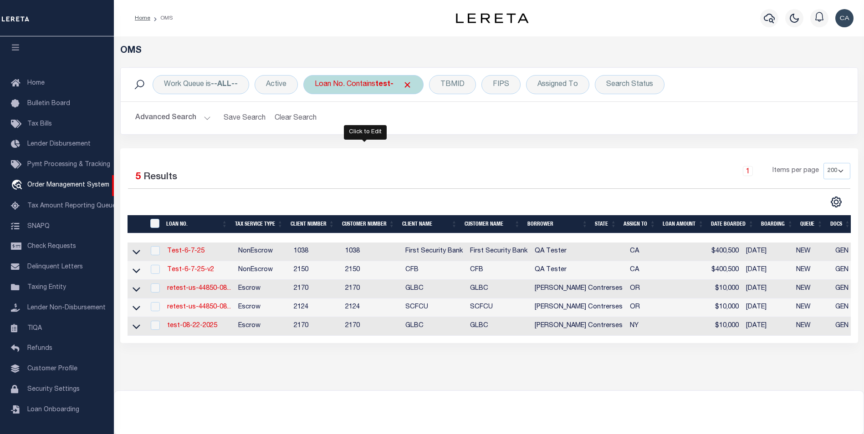
click at [368, 86] on div "Loan No. Contains test-" at bounding box center [363, 84] width 120 height 19
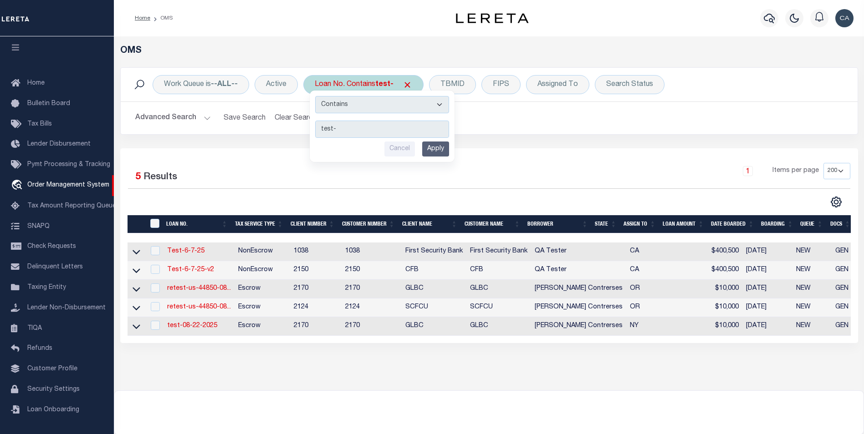
click at [368, 86] on div "Loan No. Contains test- Is Contains test- Cancel Apply" at bounding box center [363, 84] width 120 height 19
